Goal: Information Seeking & Learning: Find specific fact

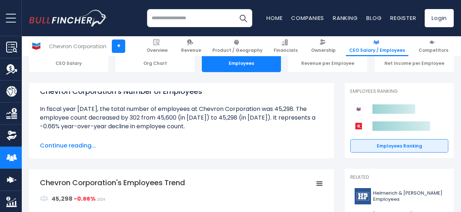
scroll to position [87, 0]
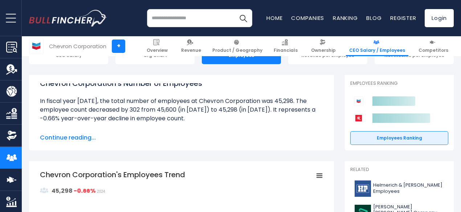
click at [211, 120] on li at bounding box center [181, 110] width 283 height 26
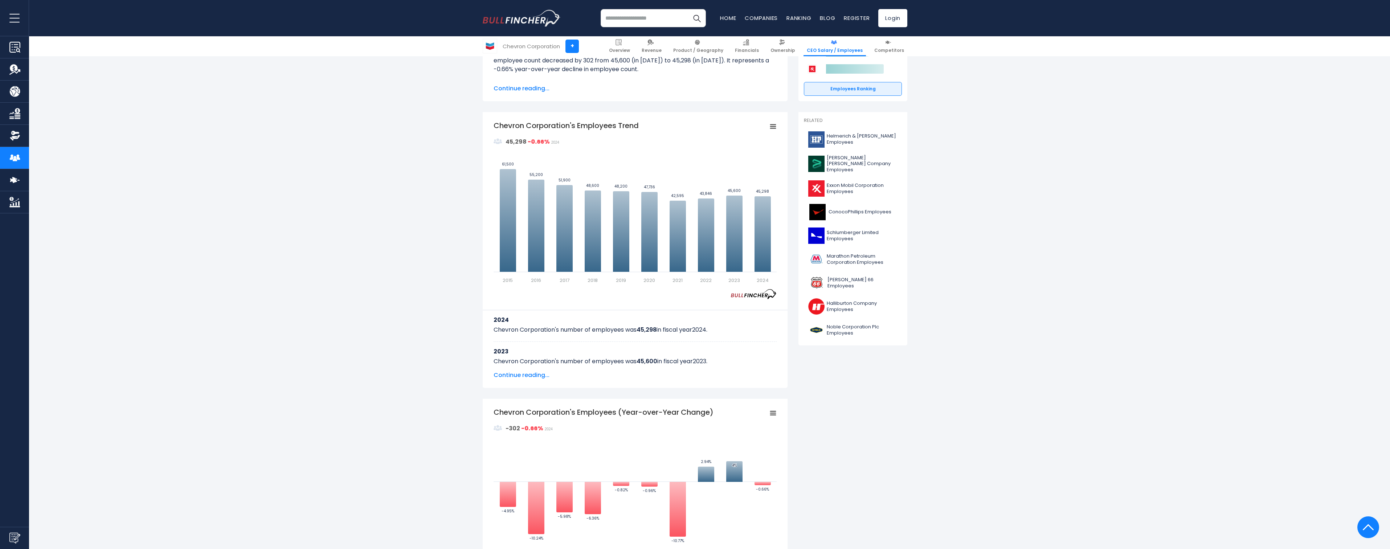
scroll to position [123, 0]
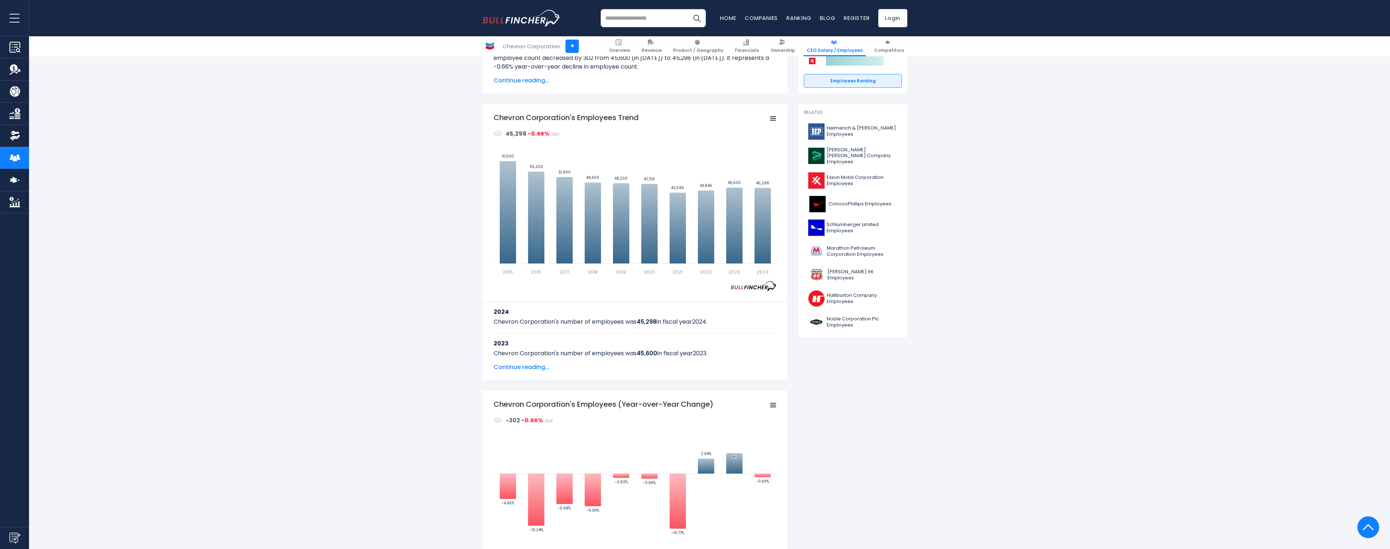
scroll to position [145, 0]
drag, startPoint x: 391, startPoint y: 204, endPoint x: 373, endPoint y: 198, distance: 19.2
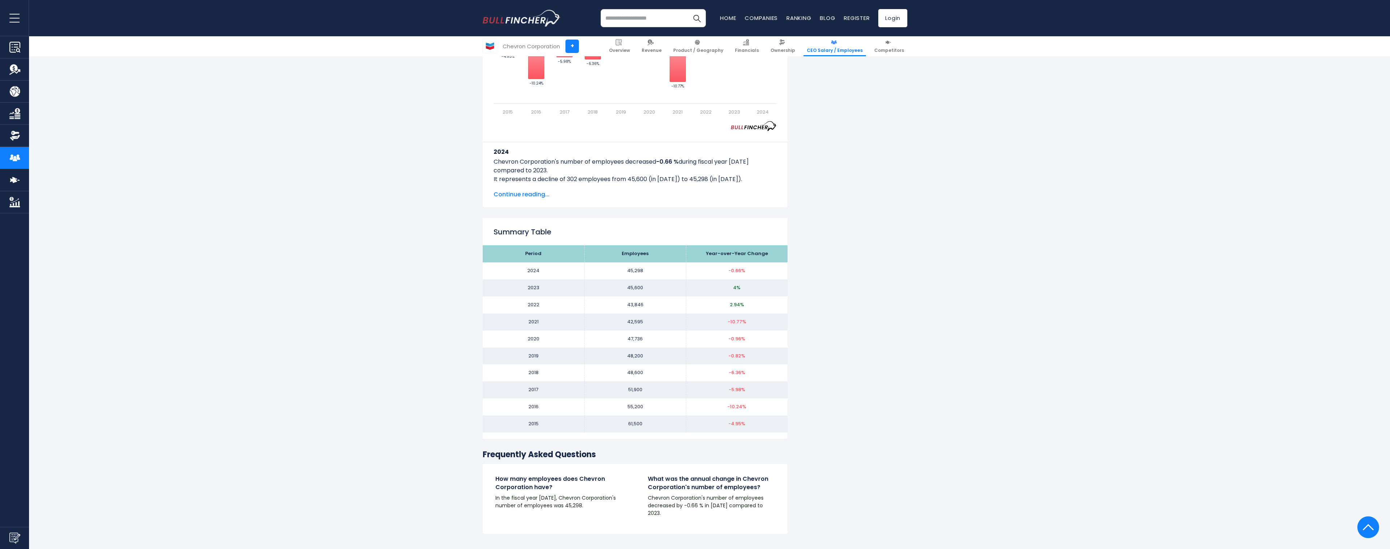
scroll to position [581, 0]
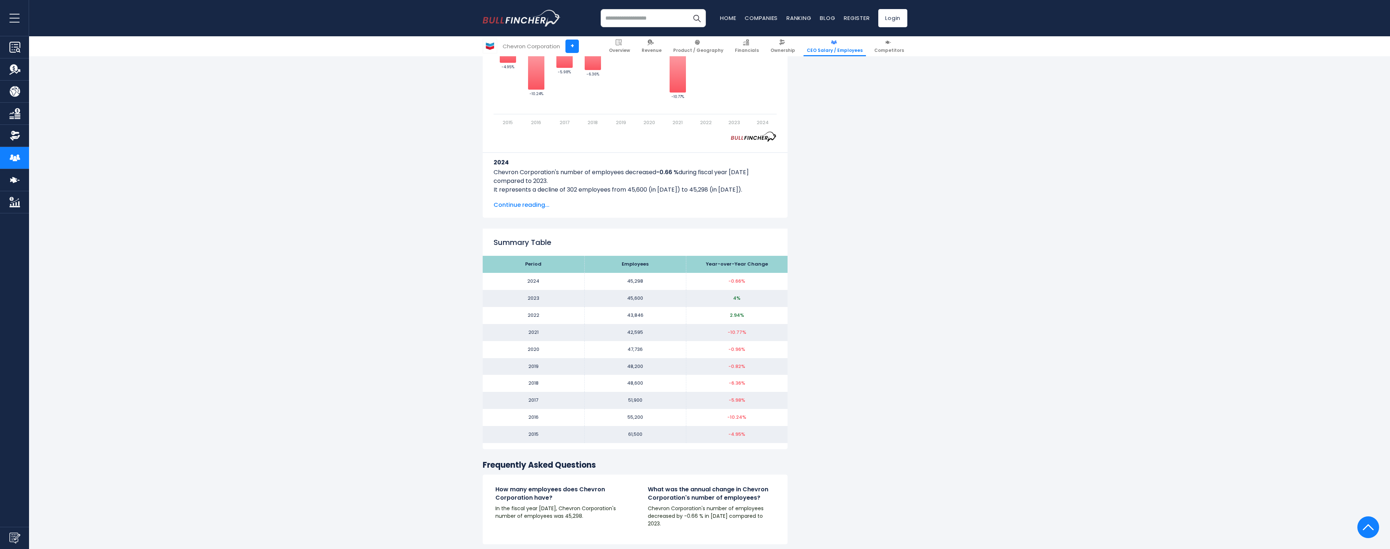
drag, startPoint x: 418, startPoint y: 243, endPoint x: 393, endPoint y: 228, distance: 29.4
click at [393, 228] on div "Chevron Corporation's Number of Employees Over the past 10 years ([DATE]-[DATE]…" at bounding box center [695, 176] width 1390 height 1190
click at [435, 193] on div "Chevron Corporation's Number of Employees Over the past 10 years ([DATE]-[DATE]…" at bounding box center [695, 176] width 1390 height 1190
click at [432, 222] on div "Chevron Corporation's Number of Employees Over the past 10 years ([DATE]-[DATE]…" at bounding box center [695, 176] width 1390 height 1190
click at [381, 164] on div "Chevron Corporation's Number of Employees Over the past 10 years ([DATE]-[DATE]…" at bounding box center [695, 176] width 1390 height 1190
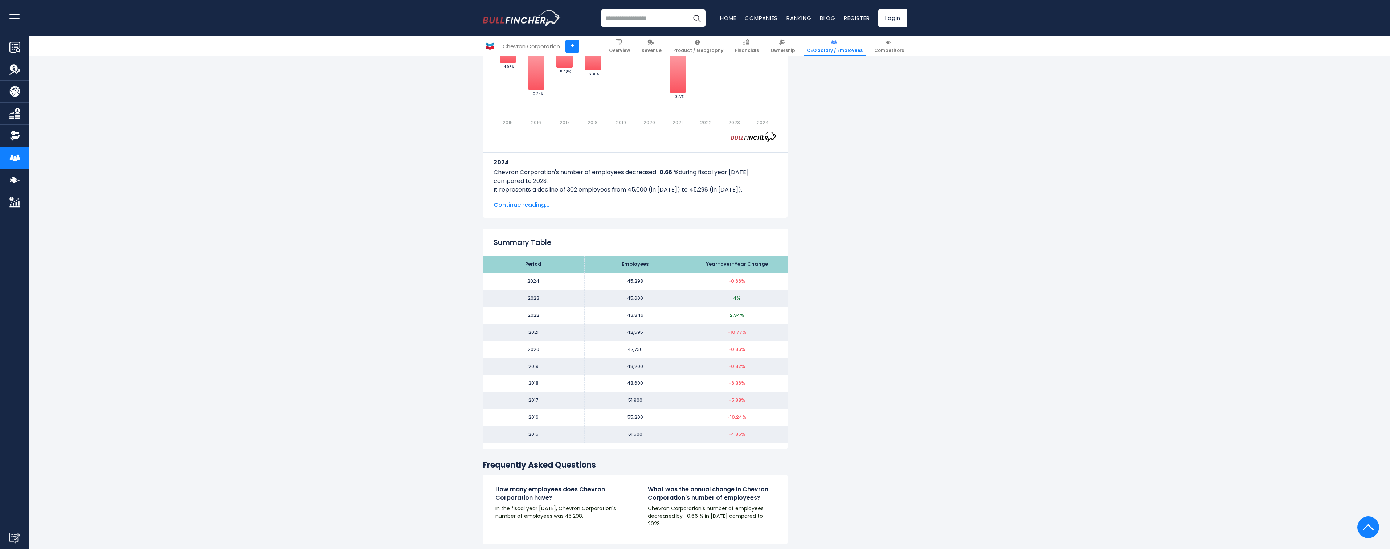
drag, startPoint x: 381, startPoint y: 164, endPoint x: 336, endPoint y: 146, distance: 48.3
click at [336, 146] on div "Chevron Corporation's Number of Employees Over the past 10 years ([DATE]-[DATE]…" at bounding box center [695, 176] width 1390 height 1190
drag, startPoint x: 540, startPoint y: 182, endPoint x: 535, endPoint y: 181, distance: 5.1
click at [535, 181] on p "Chevron Corporation's number of employees decreased -0.66 % during fiscal year …" at bounding box center [635, 181] width 283 height 26
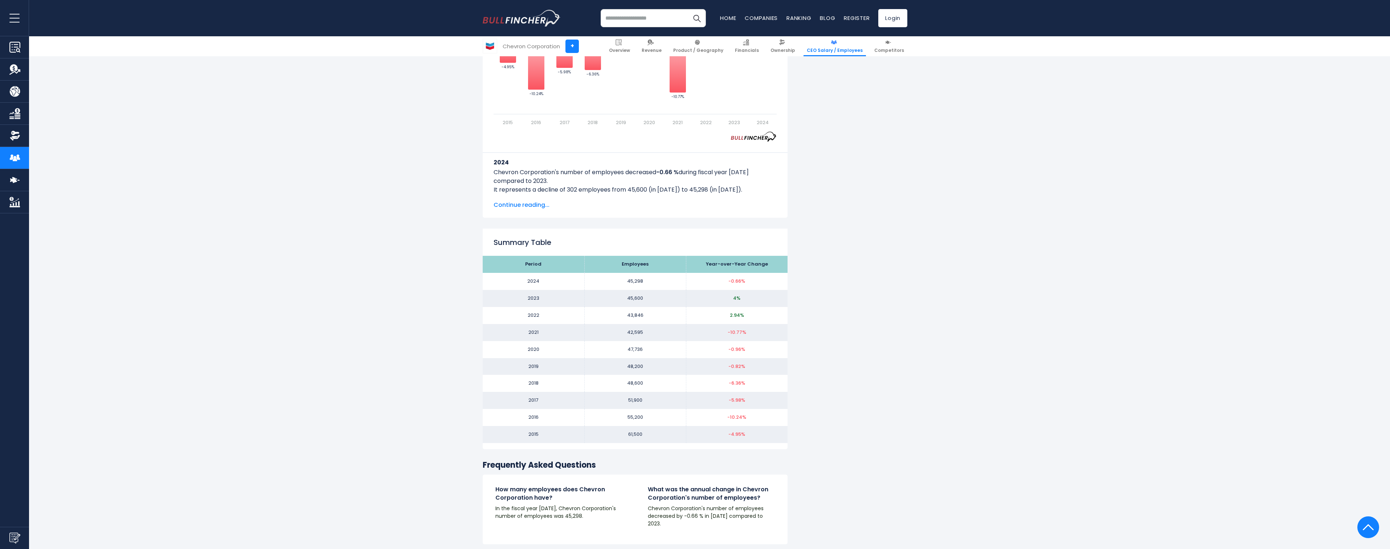
click at [558, 193] on p "Chevron Corporation's number of employees decreased -0.66 % during fiscal year …" at bounding box center [635, 181] width 283 height 26
drag, startPoint x: 528, startPoint y: 181, endPoint x: 525, endPoint y: 179, distance: 3.7
click at [526, 179] on p "Chevron Corporation's number of employees decreased -0.66 % during fiscal year …" at bounding box center [635, 181] width 283 height 26
click at [518, 176] on p "Chevron Corporation's number of employees decreased -0.66 % during fiscal year …" at bounding box center [635, 181] width 283 height 26
